Goal: Task Accomplishment & Management: Use online tool/utility

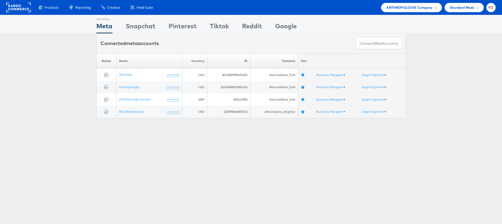
click at [409, 3] on li "ANTHROPOLOGIE Company Switch Company Kargo Commerce - Kendall S L'Occitane Ovat…" at bounding box center [411, 7] width 61 height 9
click at [409, 8] on span "ANTHROPOLOGIE Company" at bounding box center [409, 8] width 46 height 6
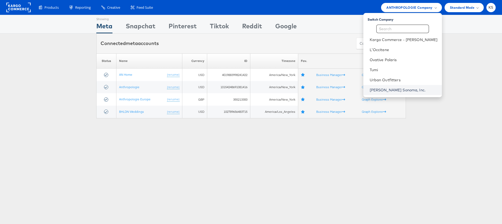
click at [393, 87] on link "Williams Sonoma, Inc." at bounding box center [403, 89] width 68 height 5
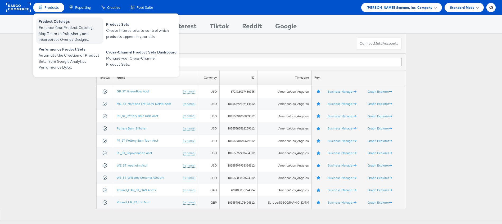
click at [60, 29] on span "Enhance Your Product Catalog, Map Them to Publishers, and Incorporate Overlay D…" at bounding box center [70, 34] width 63 height 18
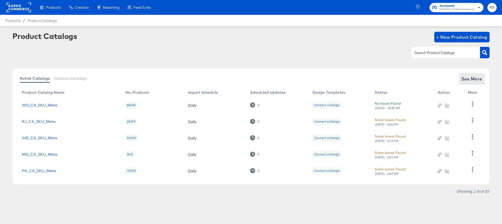
click at [475, 78] on span "See More" at bounding box center [471, 78] width 21 height 7
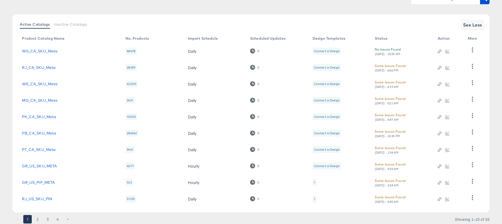
scroll to position [39, 0]
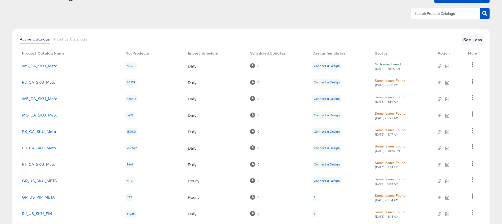
click at [449, 12] on input "text" at bounding box center [441, 14] width 56 height 6
type input "sku"
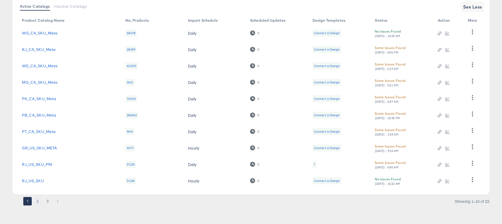
click at [37, 199] on button "2" at bounding box center [37, 201] width 8 height 8
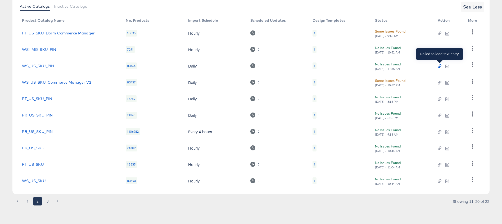
click at [440, 66] on icon "button" at bounding box center [439, 66] width 4 height 4
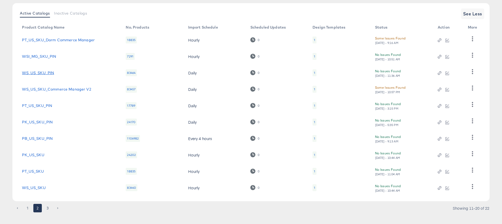
click at [42, 73] on link "WS_US_SKU_PIN" at bounding box center [38, 73] width 32 height 4
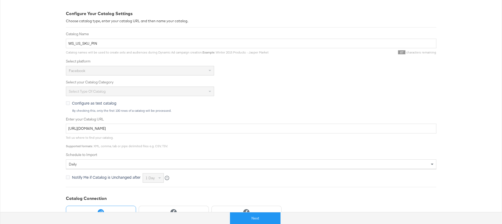
scroll to position [120, 0]
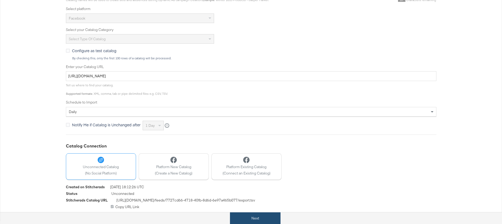
click at [255, 218] on button "Next" at bounding box center [255, 218] width 50 height 12
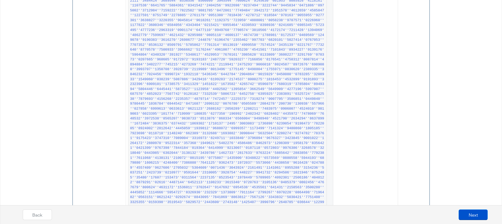
scroll to position [0, 0]
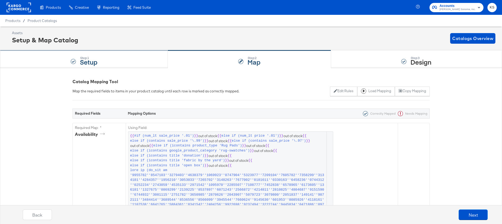
click at [126, 66] on div "Step: 1 Setup" at bounding box center [84, 58] width 168 height 17
